Goal: Task Accomplishment & Management: Manage account settings

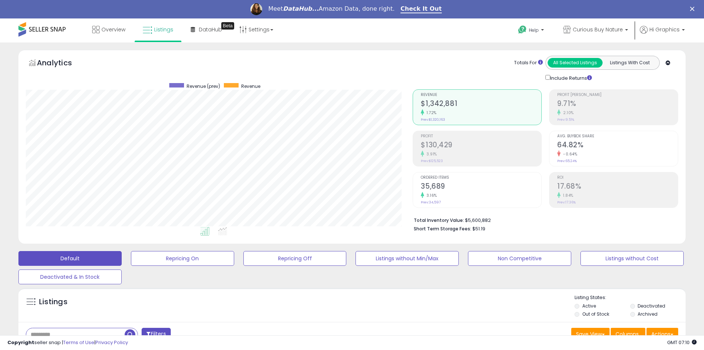
scroll to position [151, 387]
click at [600, 30] on span "Curious Buy Nature" at bounding box center [598, 29] width 50 height 7
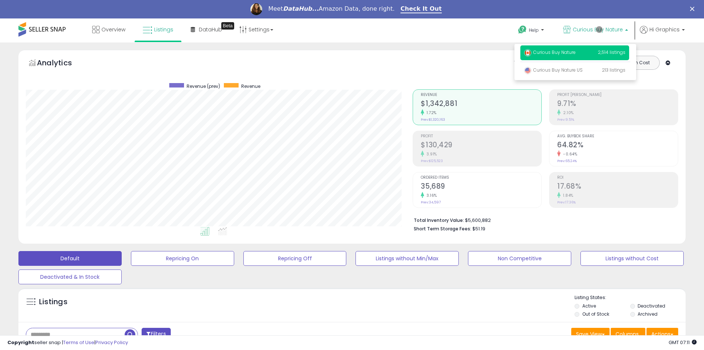
click at [576, 54] on p "Curious Buy Nature 2,514 listings" at bounding box center [575, 52] width 109 height 15
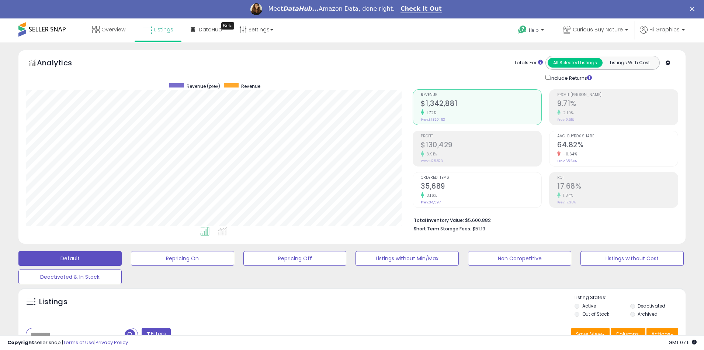
scroll to position [178, 0]
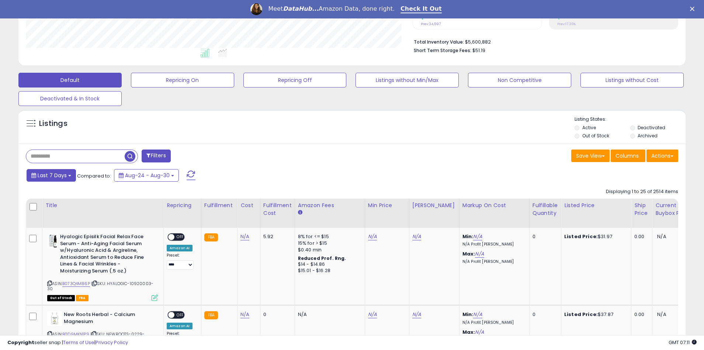
click at [51, 175] on span "Last 7 Days" at bounding box center [52, 175] width 29 height 7
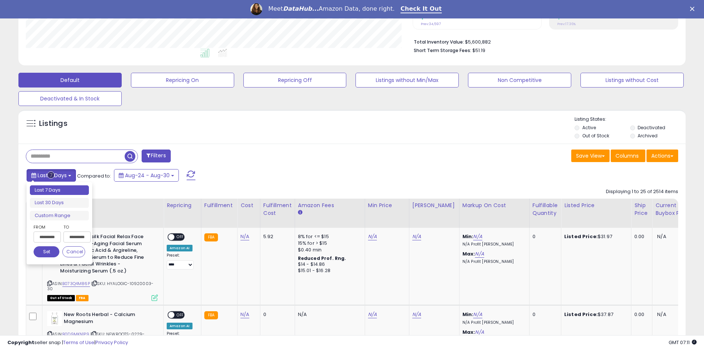
scroll to position [206, 0]
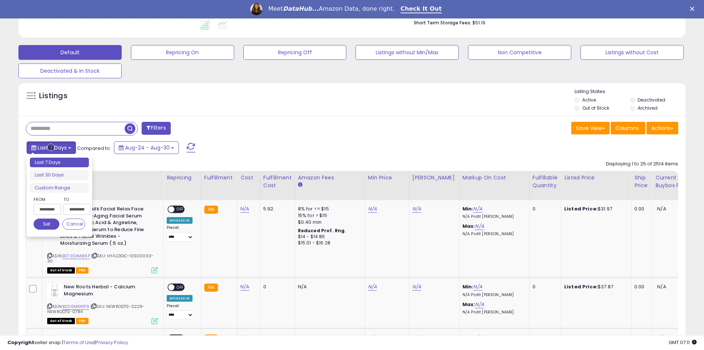
type input "**********"
click at [59, 175] on li "Last 30 Days" at bounding box center [59, 175] width 59 height 10
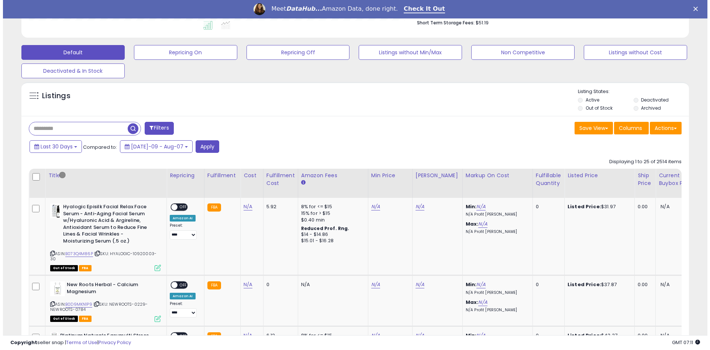
scroll to position [159, 0]
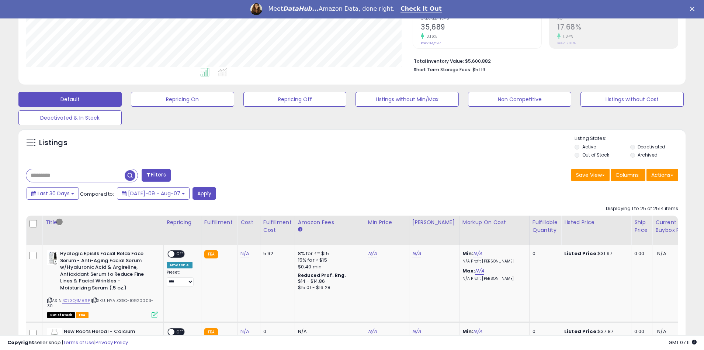
click at [157, 175] on button "Filters" at bounding box center [156, 175] width 29 height 13
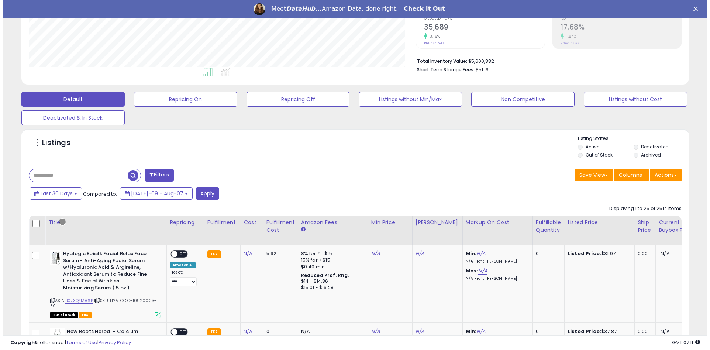
scroll to position [151, 390]
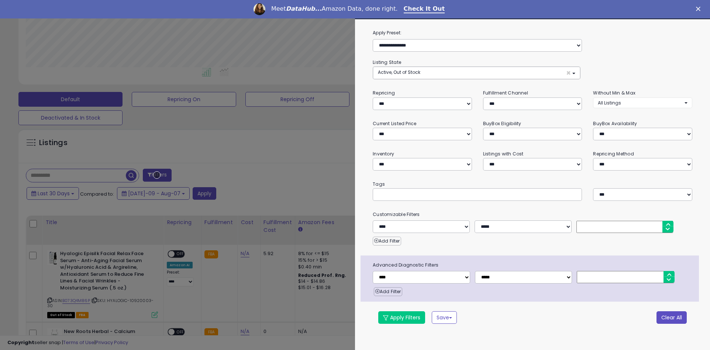
click at [671, 317] on button "Clear All" at bounding box center [672, 317] width 30 height 13
select select "*"
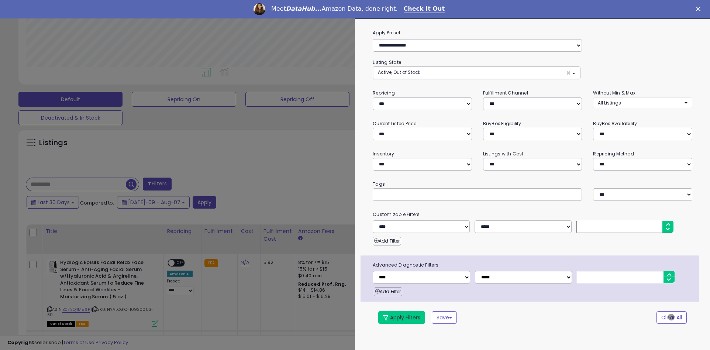
click at [402, 317] on button "Apply Filters" at bounding box center [401, 317] width 47 height 13
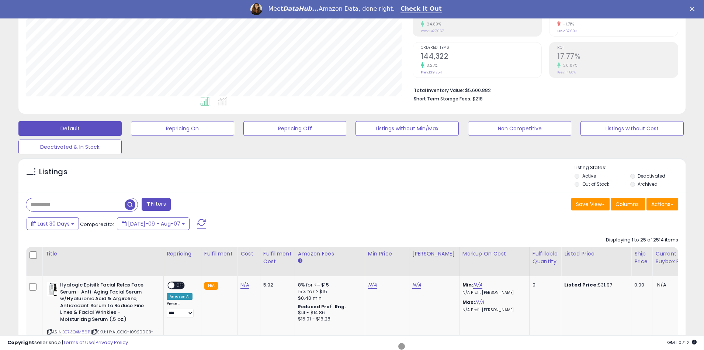
scroll to position [158, 0]
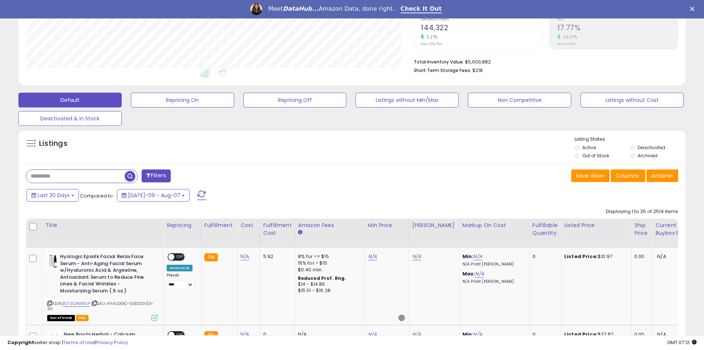
click at [131, 175] on span "button" at bounding box center [130, 176] width 11 height 11
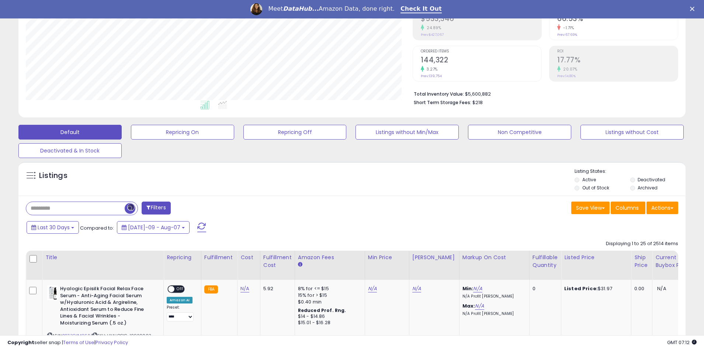
scroll to position [159, 0]
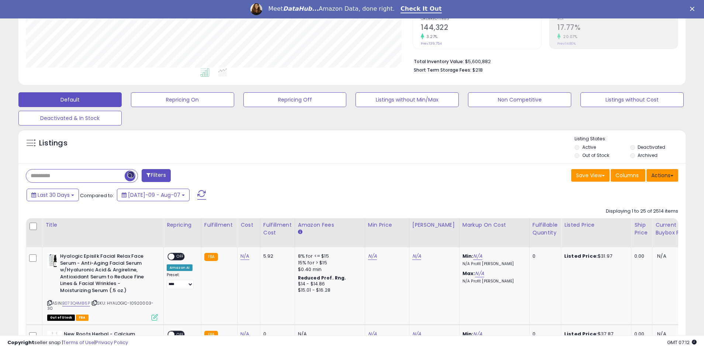
click at [663, 175] on button "Actions" at bounding box center [663, 175] width 32 height 13
click at [633, 222] on link "Export All Columns" at bounding box center [632, 222] width 81 height 11
